Goal: Task Accomplishment & Management: Manage account settings

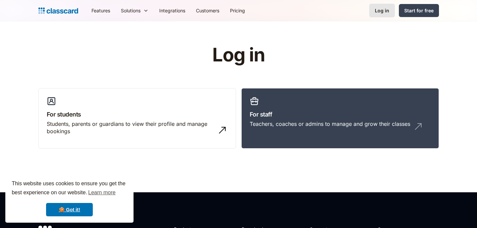
click at [383, 14] on link "Log in" at bounding box center [382, 11] width 26 height 14
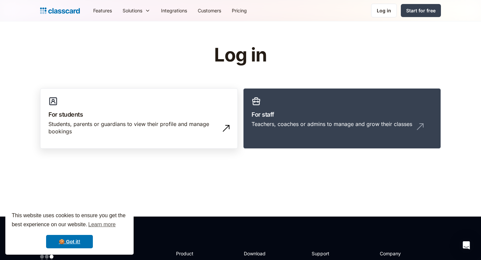
click at [202, 91] on link "For students Students, parents or guardians to view their profile and manage bo…" at bounding box center [139, 118] width 198 height 61
